Goal: Navigation & Orientation: Understand site structure

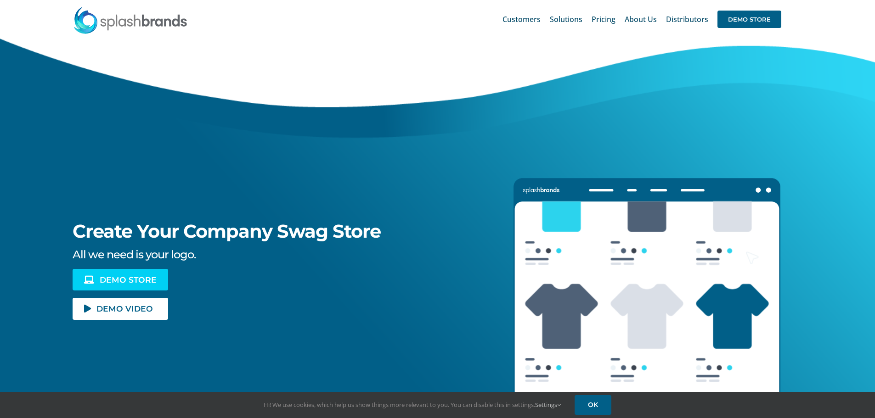
click at [141, 289] on link "DEMO STORE" at bounding box center [120, 280] width 95 height 22
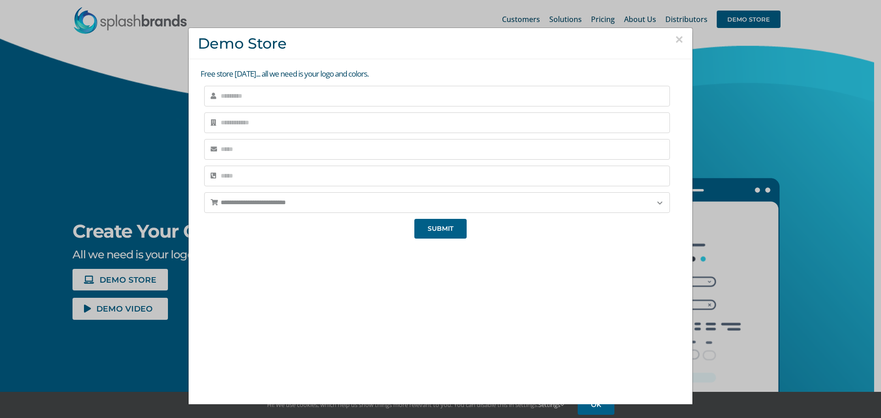
click at [675, 36] on button "×" at bounding box center [679, 40] width 8 height 14
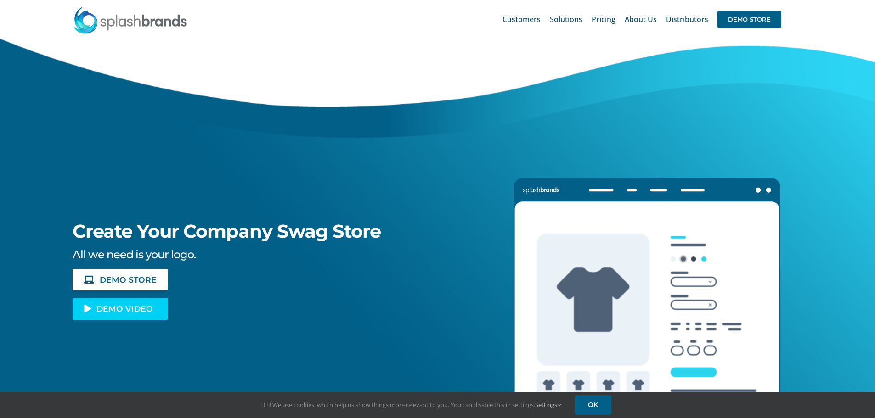
click at [133, 316] on link "DEMO VIDEO" at bounding box center [120, 309] width 95 height 22
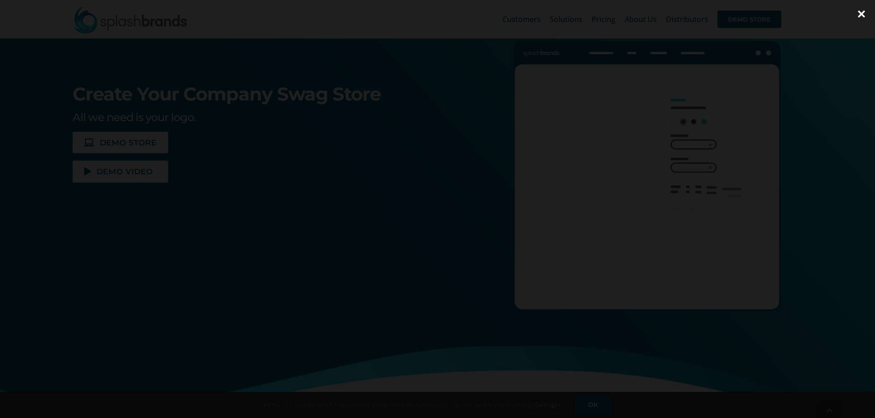
scroll to position [138, 0]
click at [811, 266] on div at bounding box center [437, 209] width 875 height 418
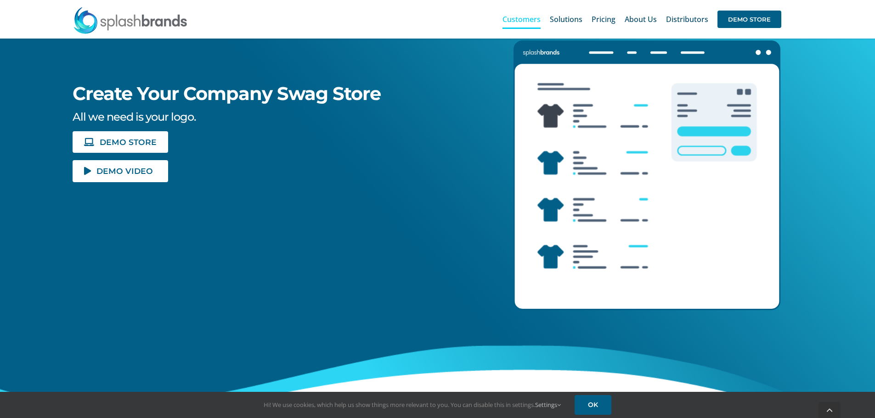
click at [518, 17] on span "Customers" at bounding box center [521, 19] width 38 height 7
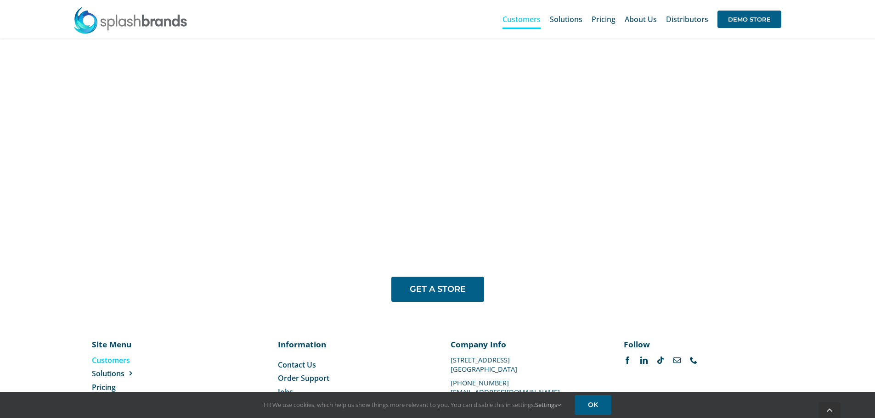
scroll to position [766, 0]
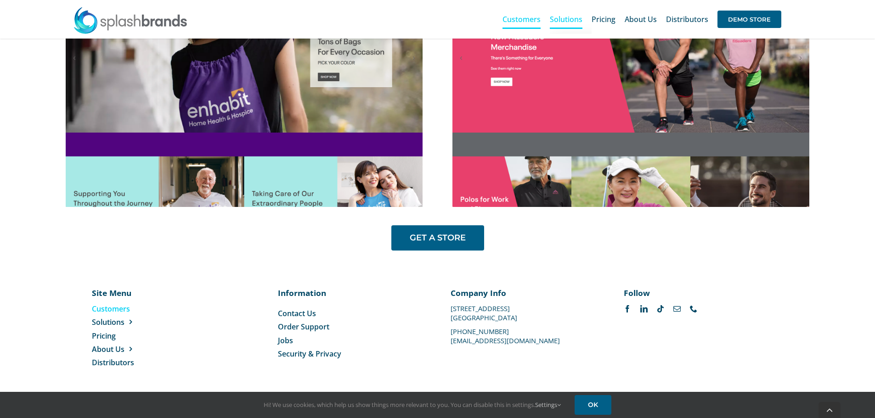
drag, startPoint x: 881, startPoint y: 353, endPoint x: 569, endPoint y: 22, distance: 454.0
click at [569, 22] on span "Solutions" at bounding box center [566, 19] width 33 height 7
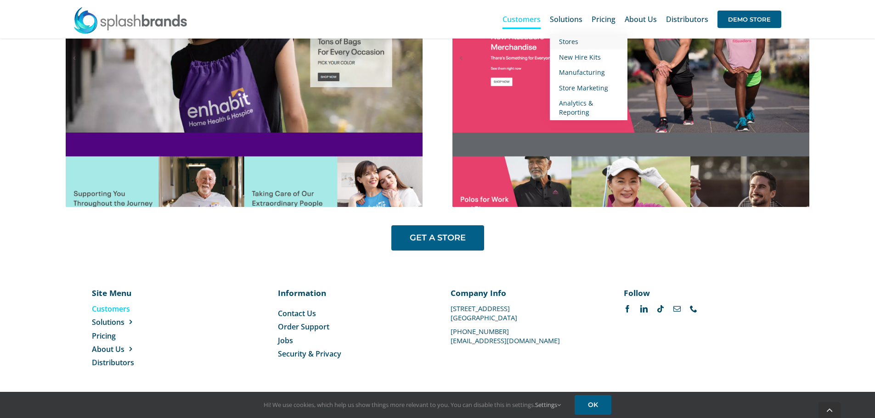
click at [577, 43] on span "Stores" at bounding box center [568, 41] width 19 height 9
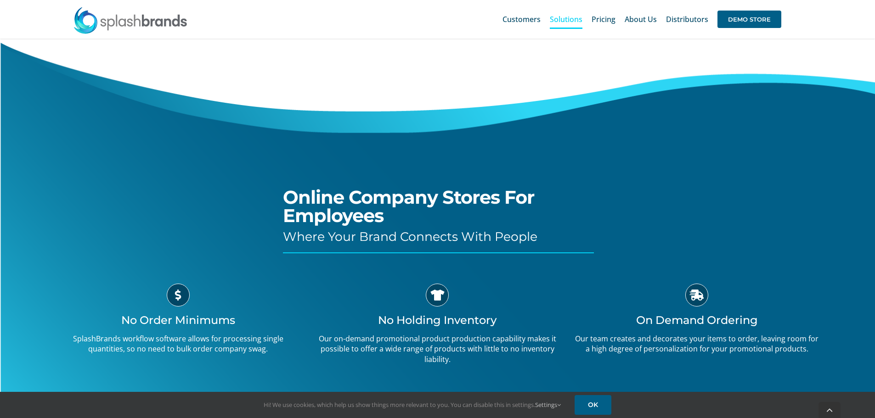
drag, startPoint x: 878, startPoint y: 35, endPoint x: 465, endPoint y: 159, distance: 431.4
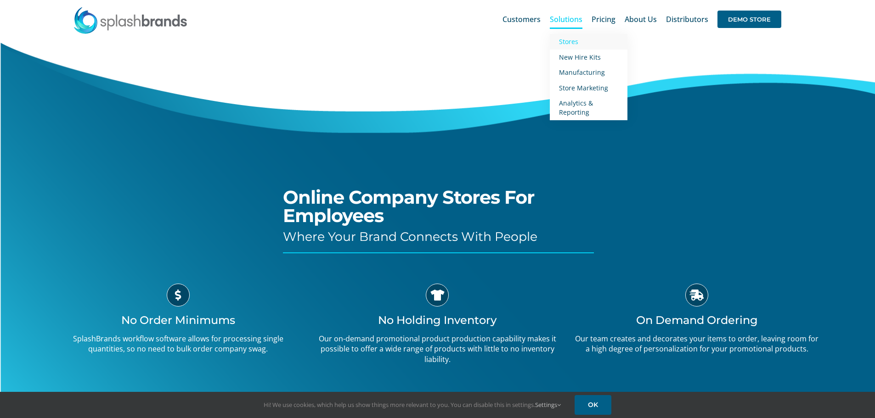
click at [584, 19] on li "Solutions Stores New Hire Kits Manufacturing Store Marketing Analytics & Report…" at bounding box center [571, 19] width 42 height 29
click at [571, 38] on span "Stores" at bounding box center [568, 41] width 19 height 9
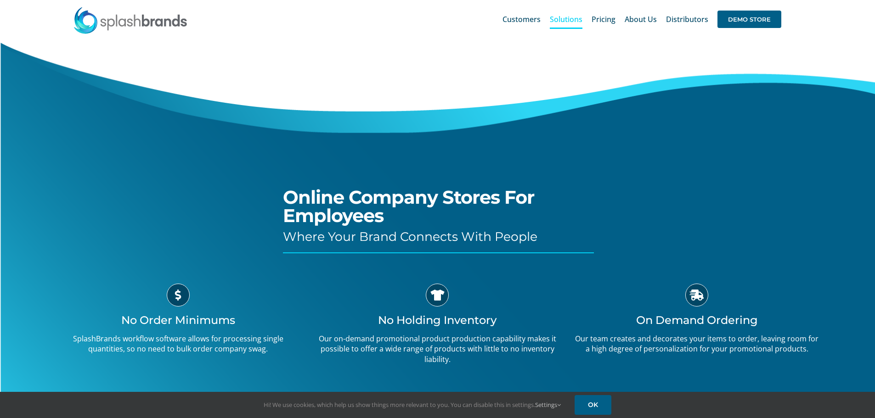
drag, startPoint x: 486, startPoint y: 440, endPoint x: 457, endPoint y: 440, distance: 28.5
